Goal: Transaction & Acquisition: Purchase product/service

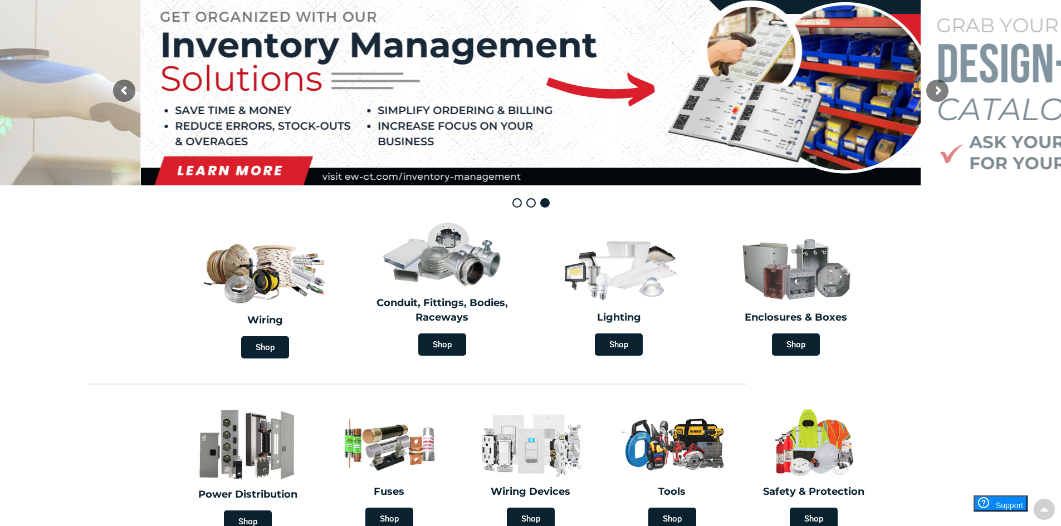
scroll to position [223, 0]
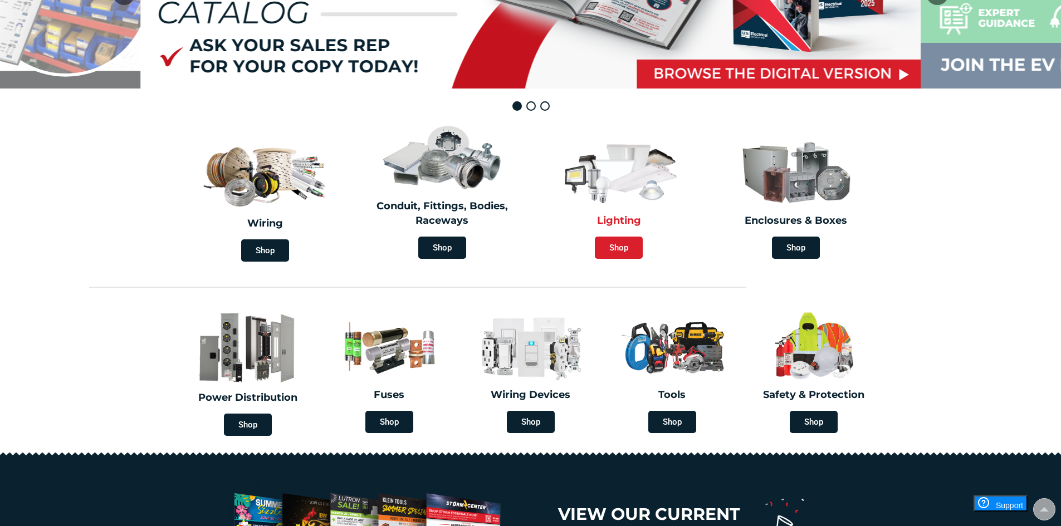
click at [615, 250] on span "Shop" at bounding box center [619, 248] width 48 height 22
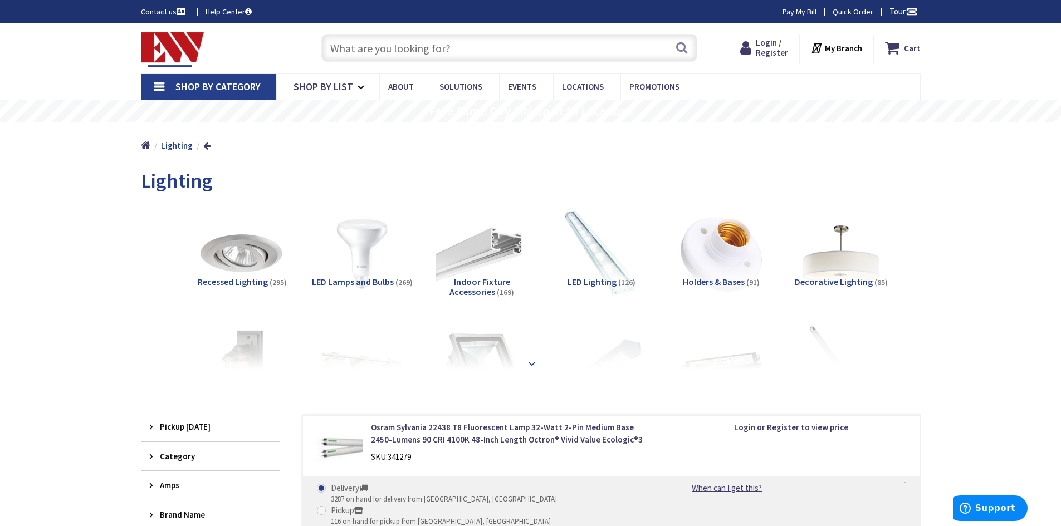
click at [528, 360] on strong at bounding box center [531, 362] width 13 height 12
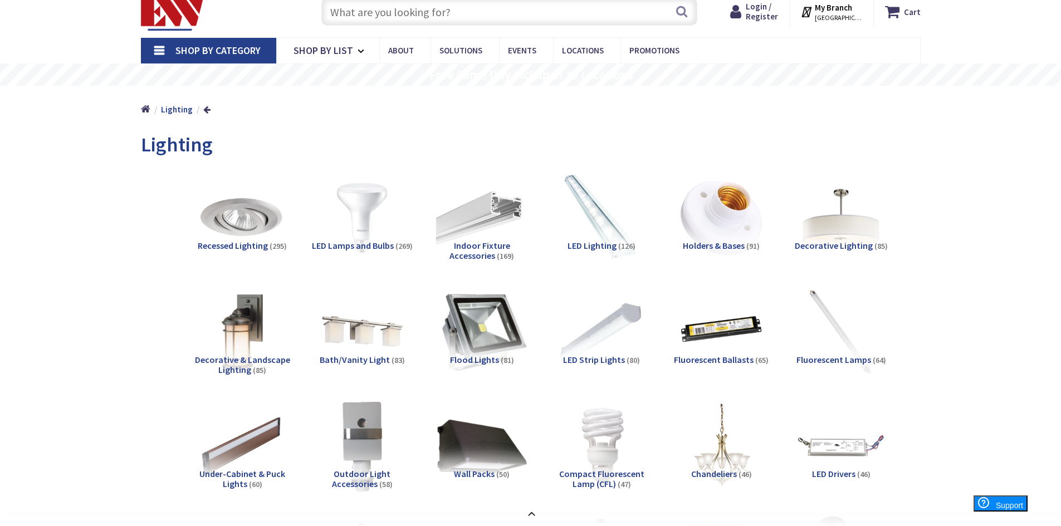
scroll to position [56, 0]
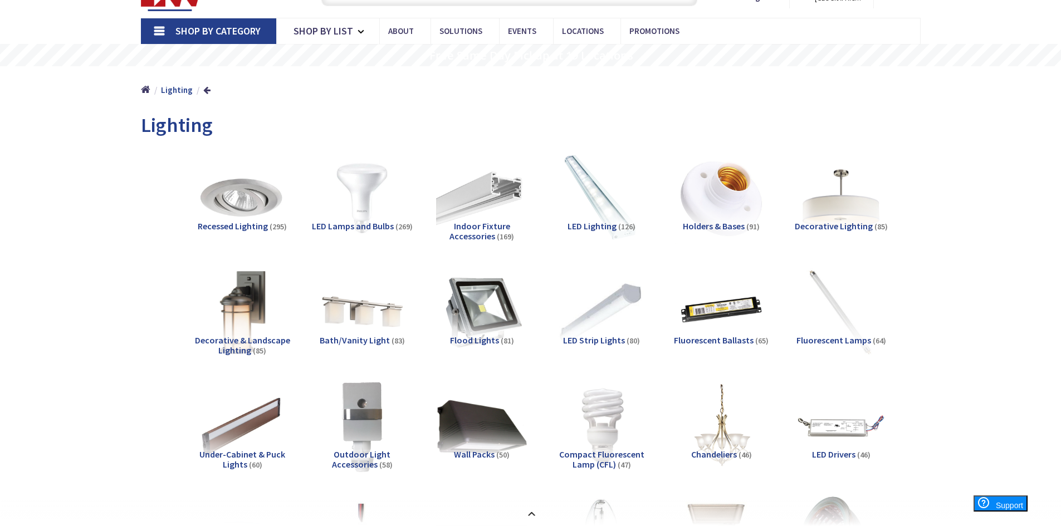
click at [230, 324] on img at bounding box center [242, 312] width 101 height 101
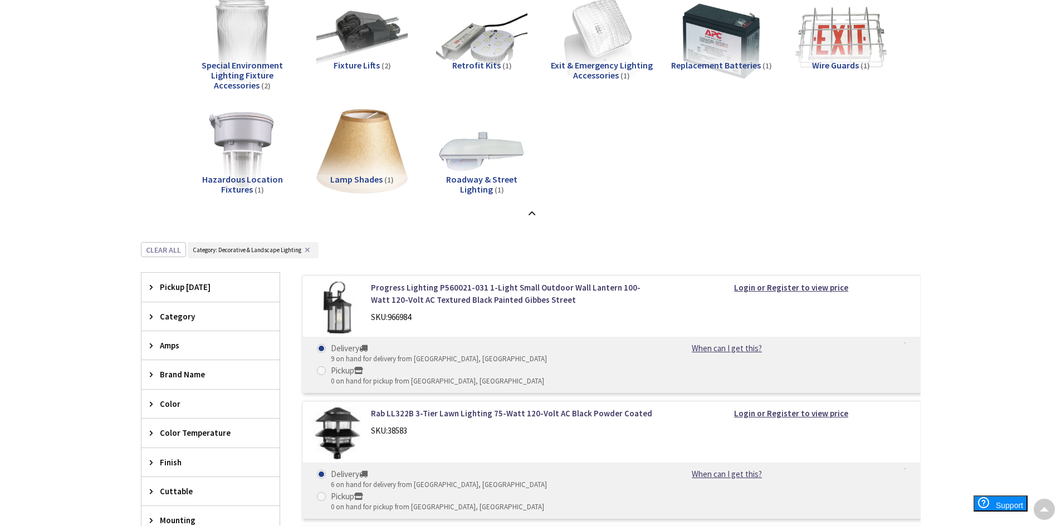
scroll to position [1035, 0]
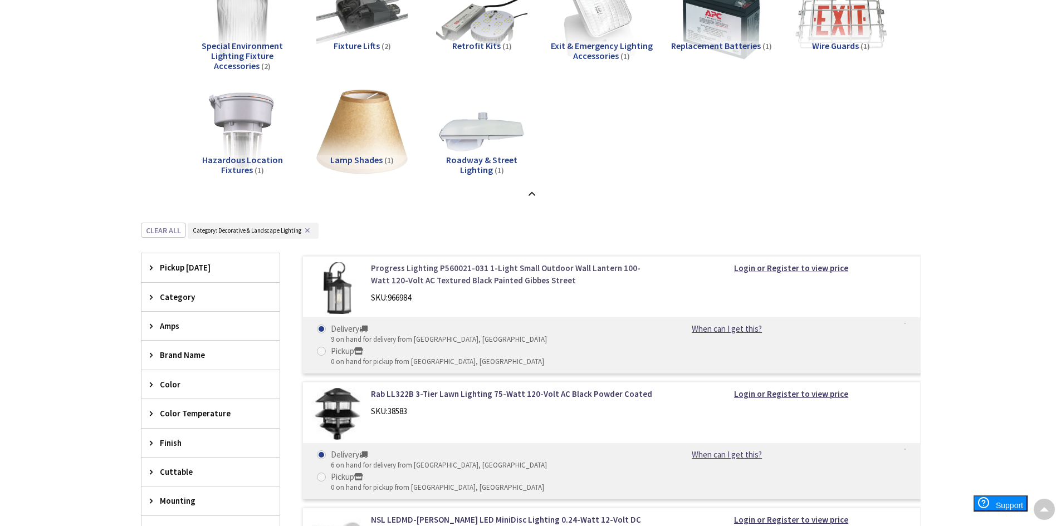
click at [435, 270] on link "Progress Lighting P560021-031 1-Light Small Outdoor Wall Lantern 100-Watt 120-V…" at bounding box center [512, 274] width 283 height 24
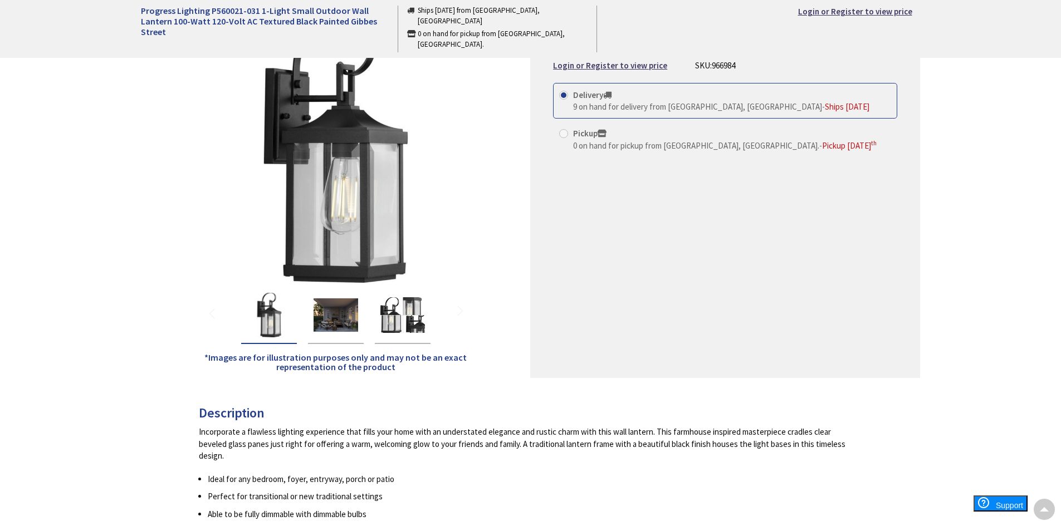
scroll to position [111, 0]
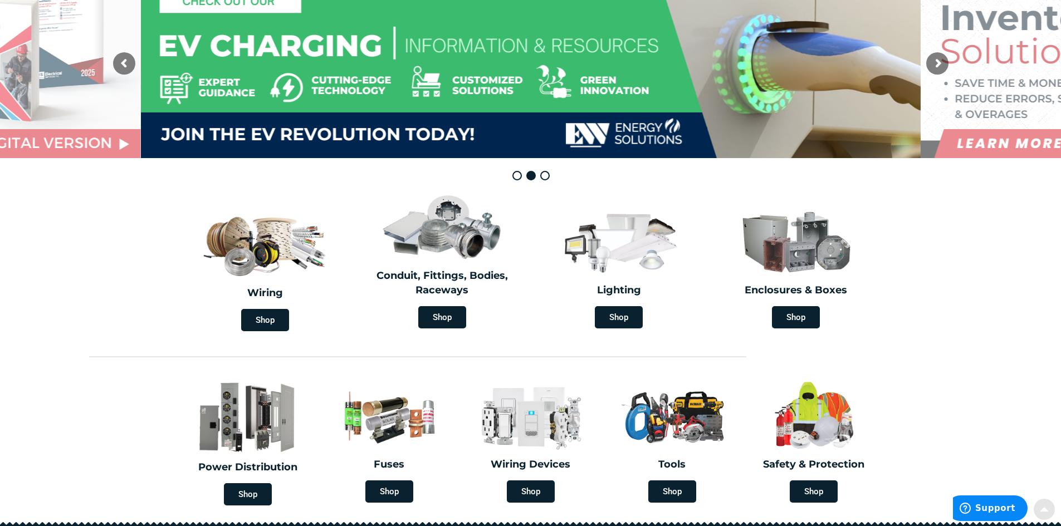
scroll to position [167, 0]
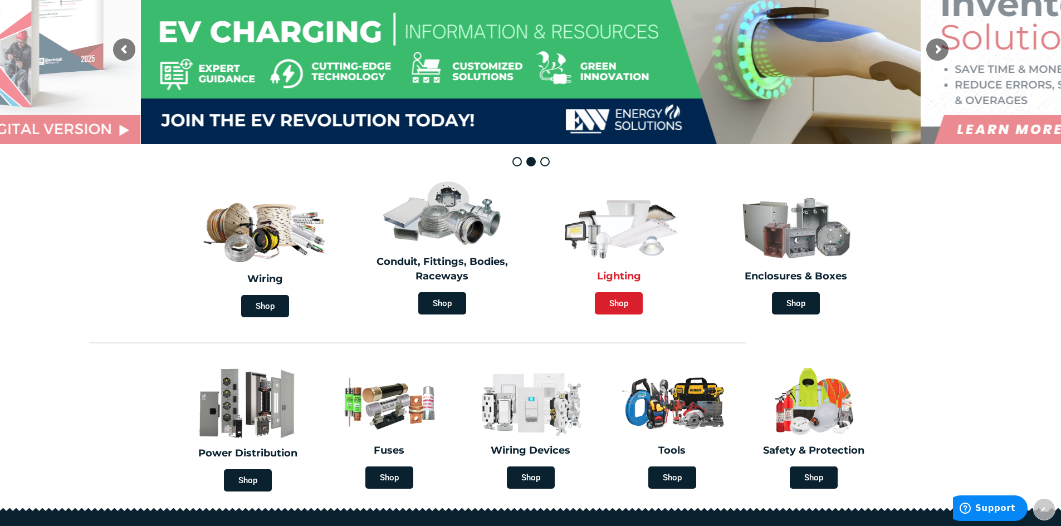
click at [622, 306] on span "Shop" at bounding box center [619, 303] width 48 height 22
